Goal: Check status: Check status

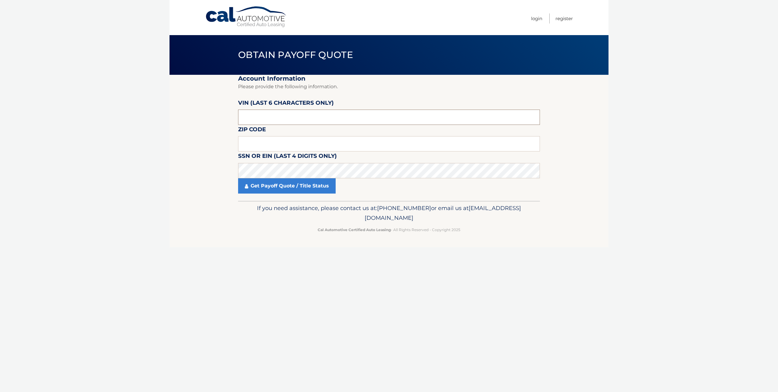
click at [292, 123] on input "text" at bounding box center [389, 117] width 302 height 15
paste input "306559"
type input "306559"
click at [261, 140] on input "text" at bounding box center [389, 143] width 302 height 15
click at [297, 185] on link "Get Payoff Quote / Title Status" at bounding box center [287, 185] width 98 height 15
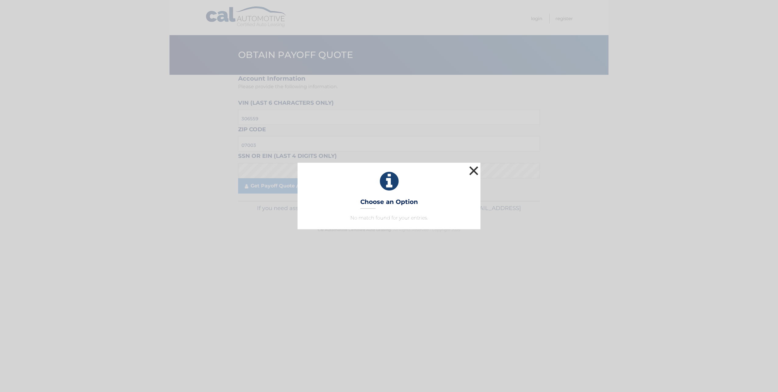
click at [477, 171] on button "×" at bounding box center [474, 170] width 12 height 12
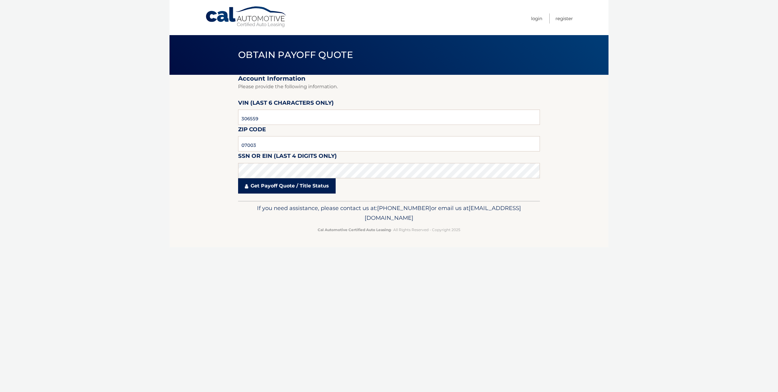
click at [273, 184] on link "Get Payoff Quote / Title Status" at bounding box center [287, 185] width 98 height 15
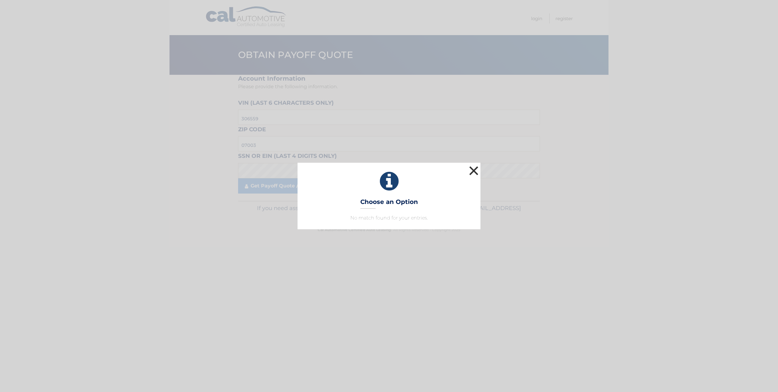
click at [473, 169] on button "×" at bounding box center [474, 170] width 12 height 12
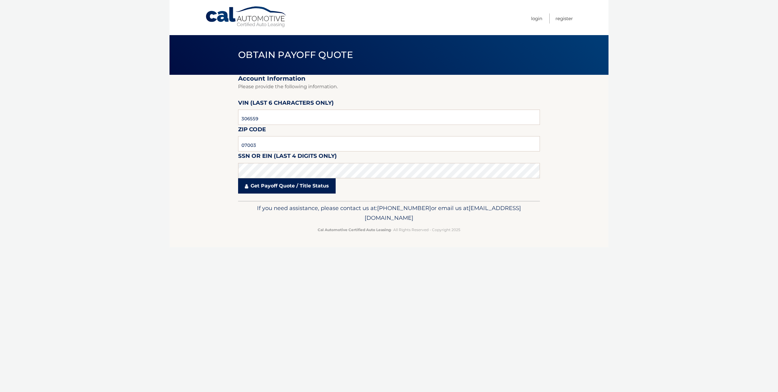
click at [286, 185] on link "Get Payoff Quote / Title Status" at bounding box center [287, 185] width 98 height 15
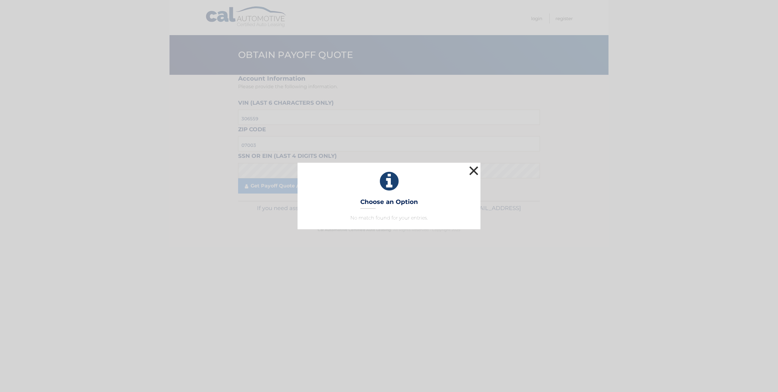
click at [475, 174] on button "×" at bounding box center [474, 170] width 12 height 12
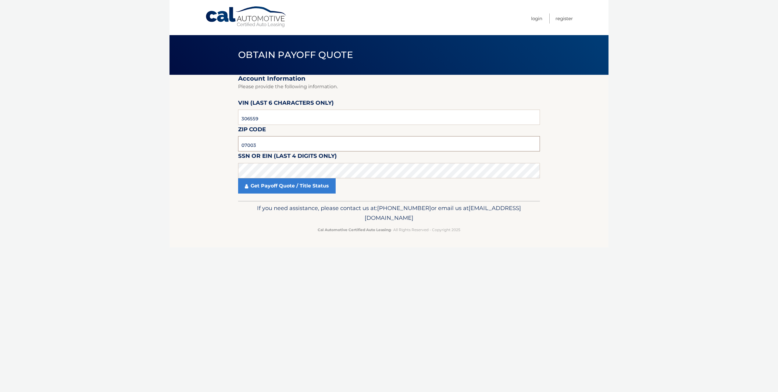
click at [259, 142] on input "07003" at bounding box center [389, 143] width 302 height 15
type input "07101"
click button "For Originating Dealer" at bounding box center [0, 0] width 0 height 0
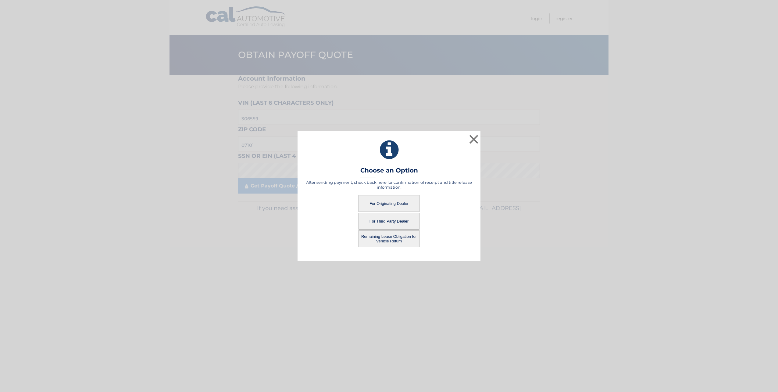
click at [381, 201] on button "For Originating Dealer" at bounding box center [389, 203] width 61 height 17
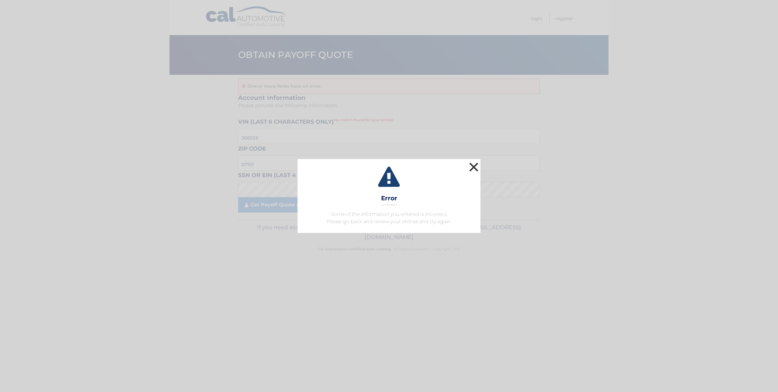
click at [471, 165] on button "×" at bounding box center [474, 167] width 12 height 12
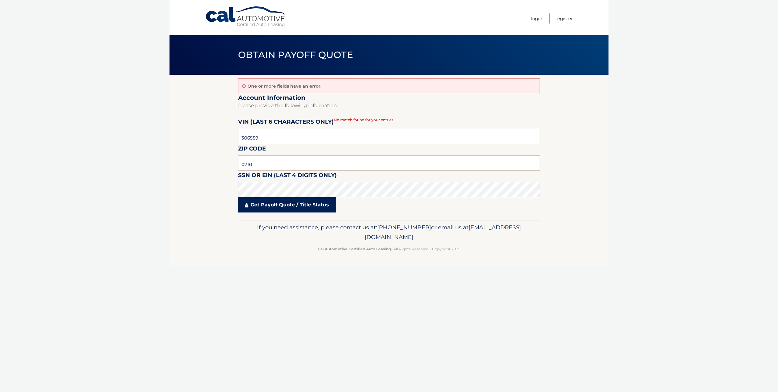
click at [280, 206] on link "Get Payoff Quote / Title Status" at bounding box center [287, 204] width 98 height 15
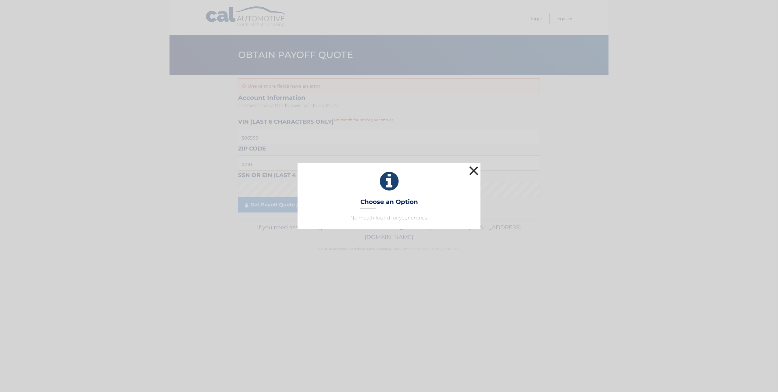
click at [478, 172] on button "×" at bounding box center [474, 170] width 12 height 12
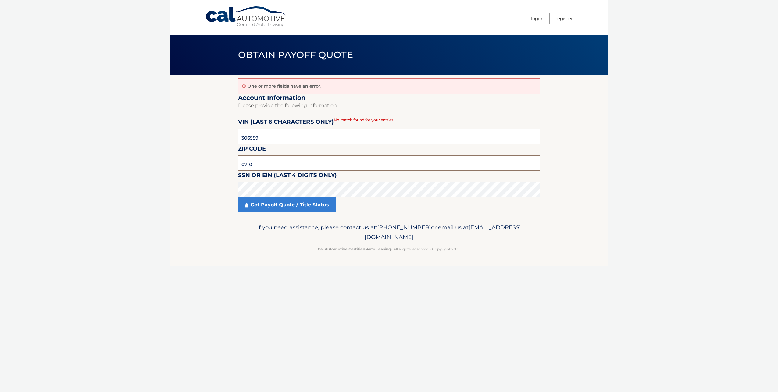
click at [269, 169] on input "07101" at bounding box center [389, 162] width 302 height 15
click at [281, 209] on link "Get Payoff Quote / Title Status" at bounding box center [287, 204] width 98 height 15
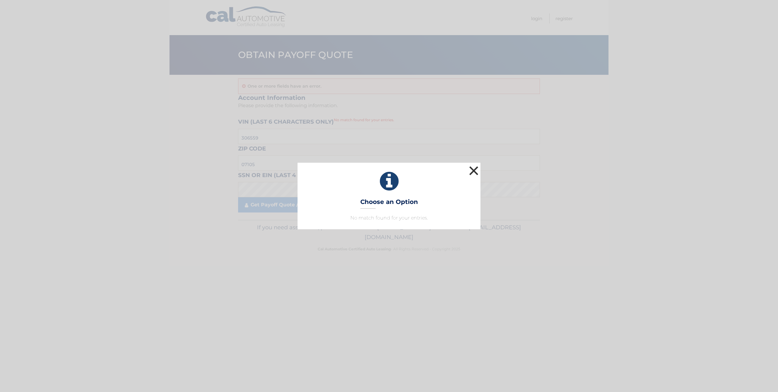
click at [470, 171] on button "×" at bounding box center [474, 170] width 12 height 12
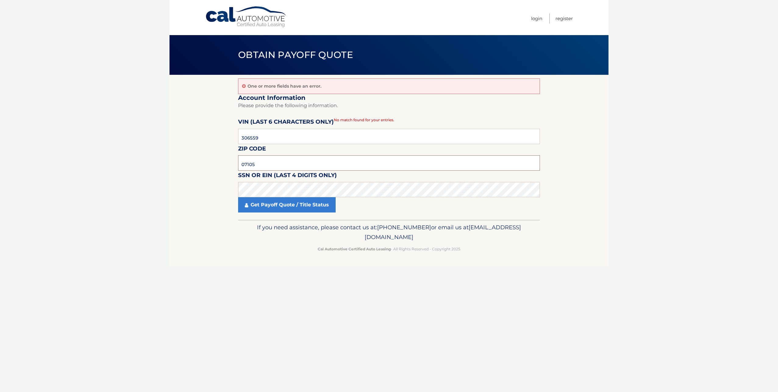
click at [285, 164] on input "07105" at bounding box center [389, 162] width 302 height 15
click at [264, 204] on link "Get Payoff Quote / Title Status" at bounding box center [287, 204] width 98 height 15
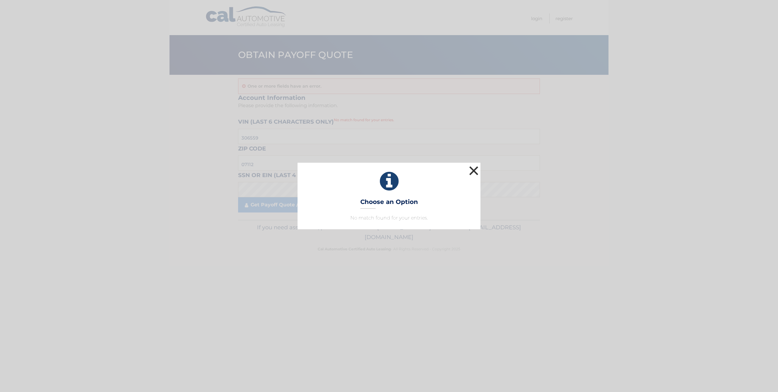
click at [476, 171] on button "×" at bounding box center [474, 170] width 12 height 12
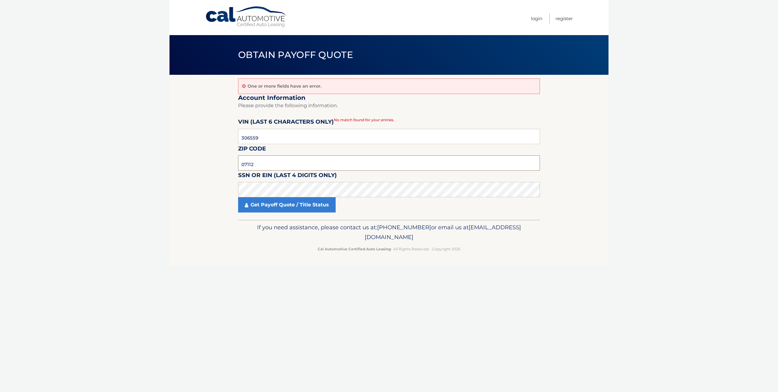
click at [261, 166] on input "07112" at bounding box center [389, 162] width 302 height 15
click at [257, 207] on link "Get Payoff Quote / Title Status" at bounding box center [287, 204] width 98 height 15
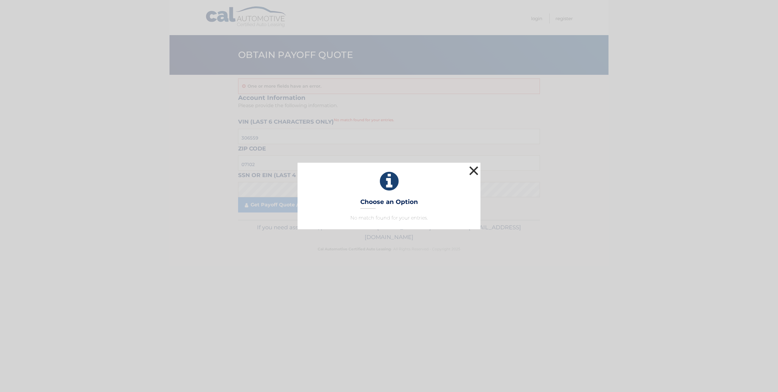
click at [475, 170] on button "×" at bounding box center [474, 170] width 12 height 12
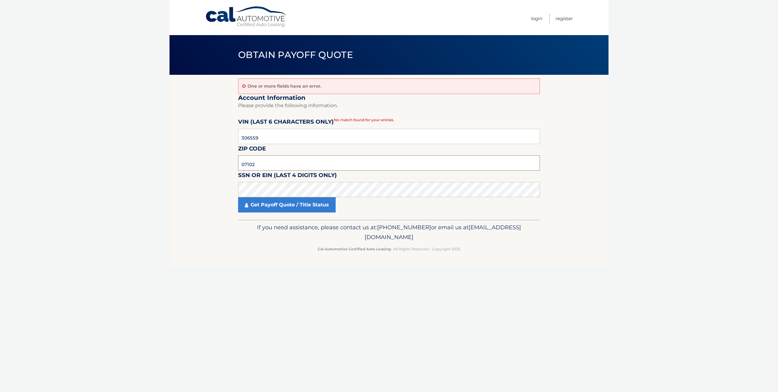
click at [299, 167] on input "07102" at bounding box center [389, 162] width 302 height 15
type input "07103"
click button "For Originating Dealer" at bounding box center [0, 0] width 0 height 0
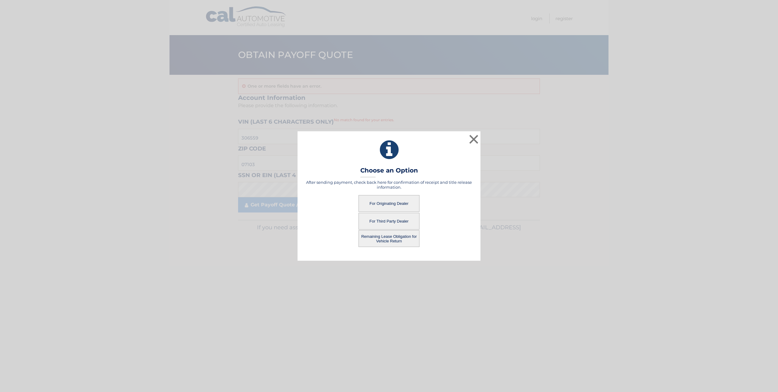
click at [386, 201] on button "For Originating Dealer" at bounding box center [389, 203] width 61 height 17
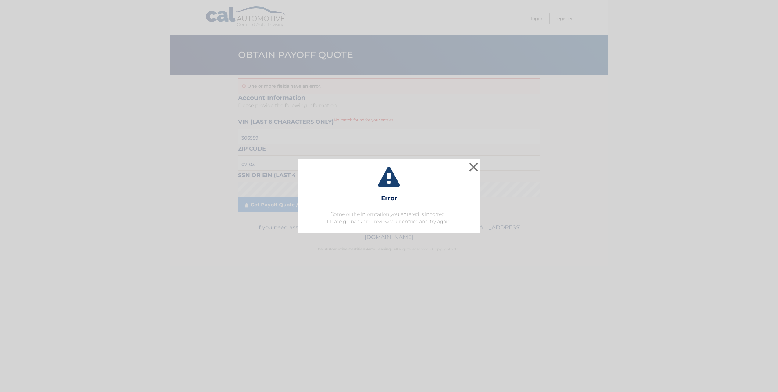
click at [480, 167] on div "× Error Some of the information you entered is incorrect. Please go back and re…" at bounding box center [389, 196] width 183 height 74
click at [474, 162] on button "×" at bounding box center [474, 167] width 12 height 12
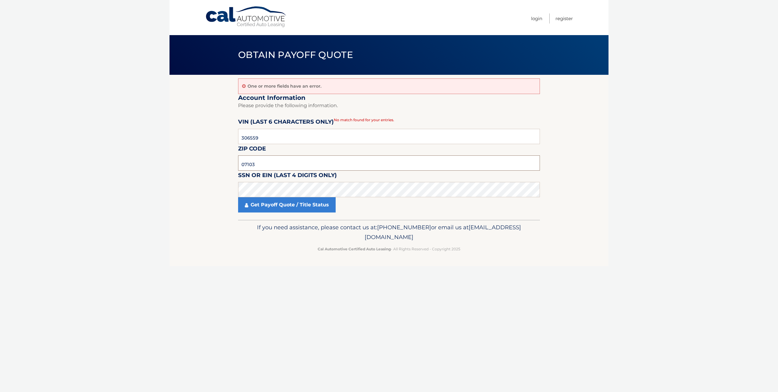
click at [327, 165] on input "07103" at bounding box center [389, 162] width 302 height 15
type input "07104"
click button "For Originating Dealer" at bounding box center [0, 0] width 0 height 0
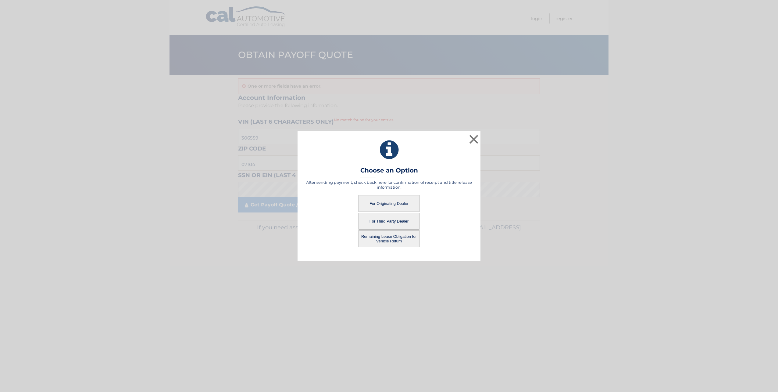
click at [370, 203] on button "For Originating Dealer" at bounding box center [389, 203] width 61 height 17
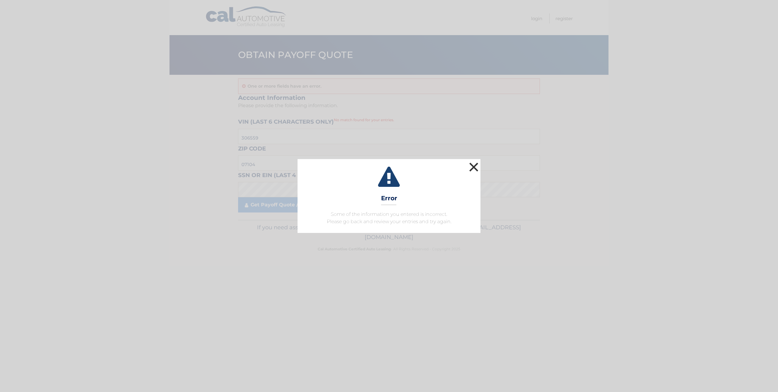
click at [475, 165] on button "×" at bounding box center [474, 167] width 12 height 12
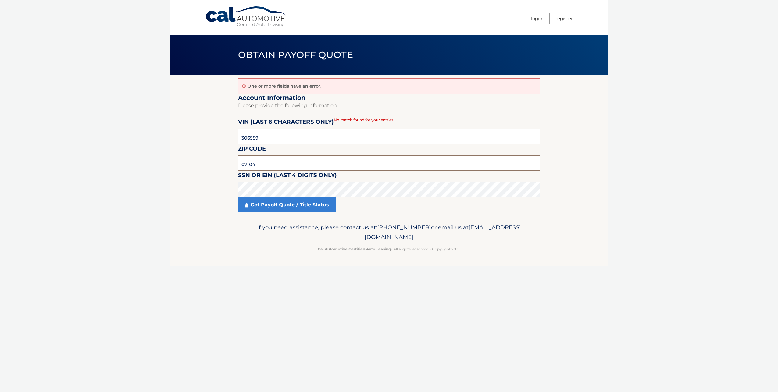
click at [278, 164] on input "07104" at bounding box center [389, 162] width 302 height 15
type input "07105"
click button "For Originating Dealer" at bounding box center [0, 0] width 0 height 0
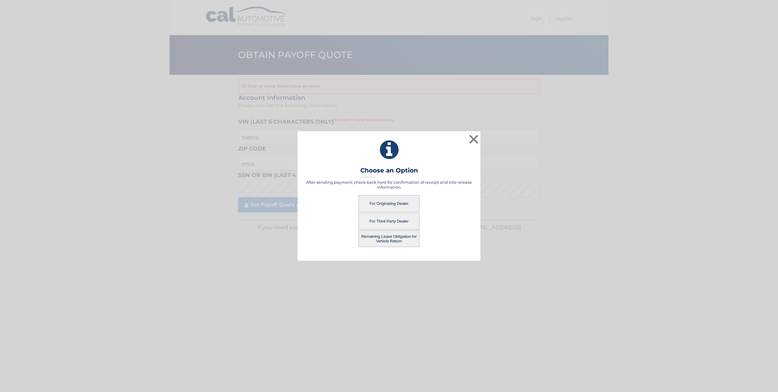
click at [384, 201] on button "For Originating Dealer" at bounding box center [389, 203] width 61 height 17
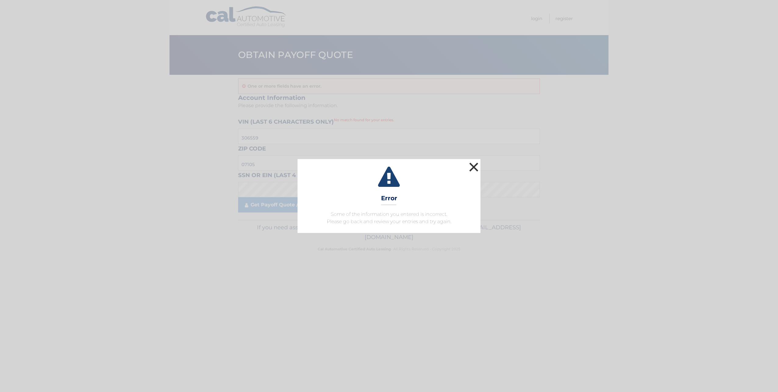
click at [469, 165] on button "×" at bounding box center [474, 167] width 12 height 12
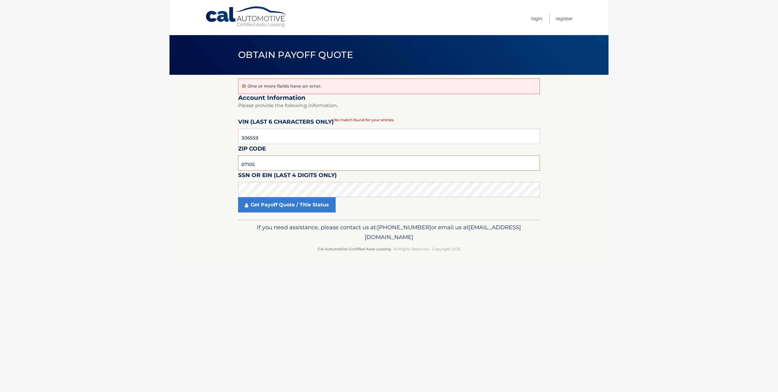
click at [295, 159] on input "07105" at bounding box center [389, 162] width 302 height 15
type input "07106"
click button "For Originating Dealer" at bounding box center [0, 0] width 0 height 0
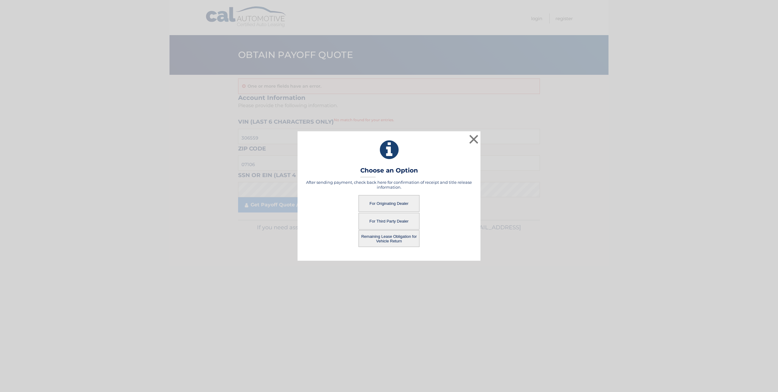
click at [377, 204] on button "For Originating Dealer" at bounding box center [389, 203] width 61 height 17
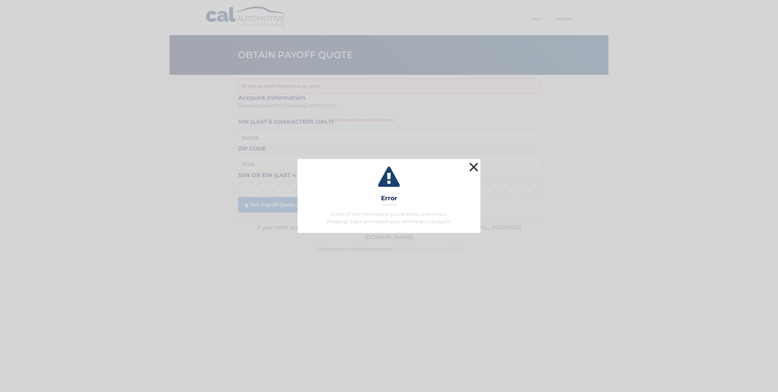
click at [475, 167] on button "×" at bounding box center [474, 167] width 12 height 12
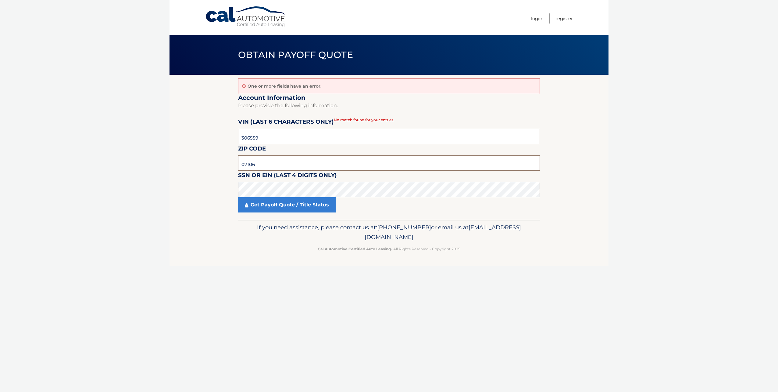
click at [268, 162] on input "07106" at bounding box center [389, 162] width 302 height 15
type input "07107"
click button "For Originating Dealer" at bounding box center [0, 0] width 0 height 0
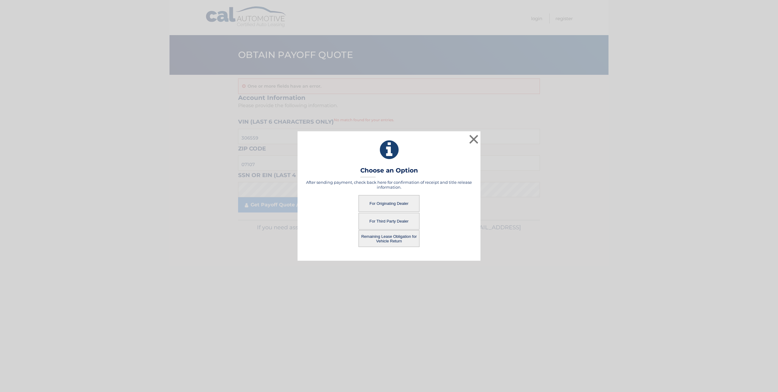
click at [380, 204] on button "For Originating Dealer" at bounding box center [389, 203] width 61 height 17
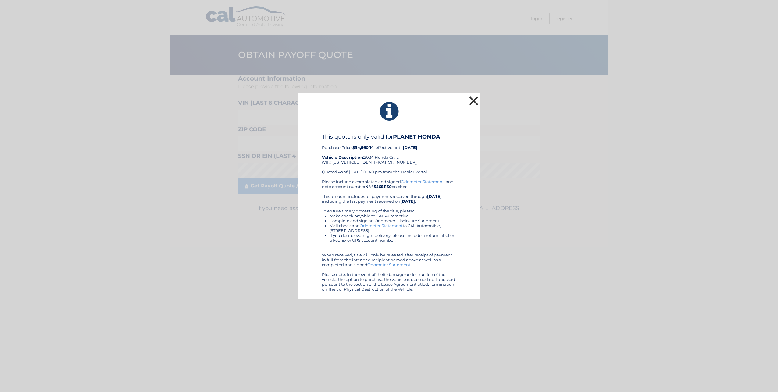
click at [473, 98] on button "×" at bounding box center [474, 101] width 12 height 12
